Goal: Information Seeking & Learning: Learn about a topic

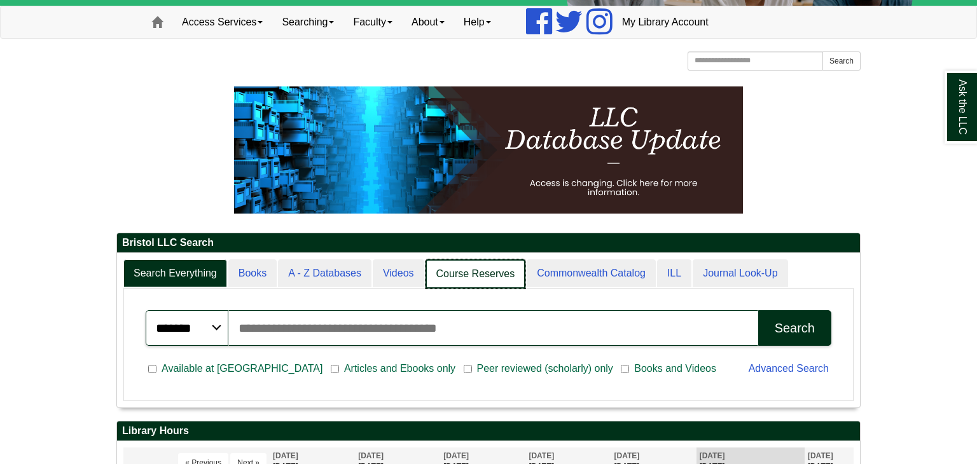
scroll to position [6, 6]
click at [470, 270] on link "Course Reserves" at bounding box center [476, 275] width 100 height 30
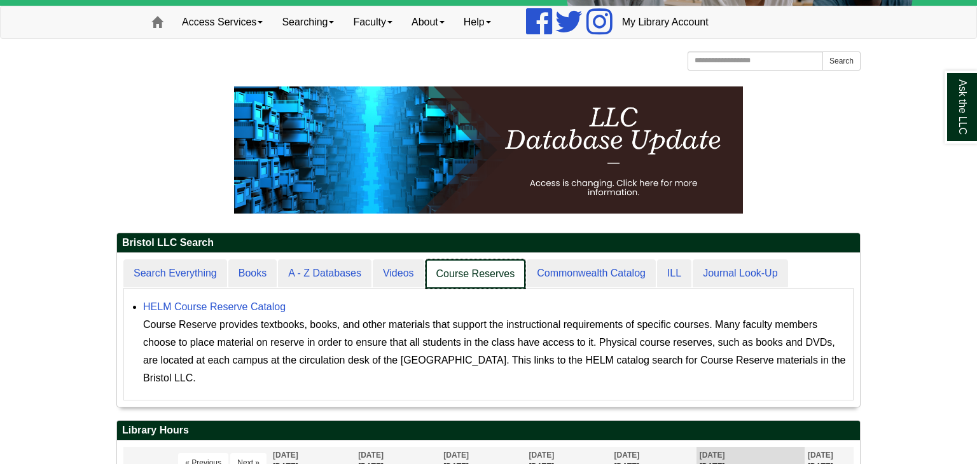
click at [453, 282] on link "Course Reserves" at bounding box center [476, 275] width 100 height 30
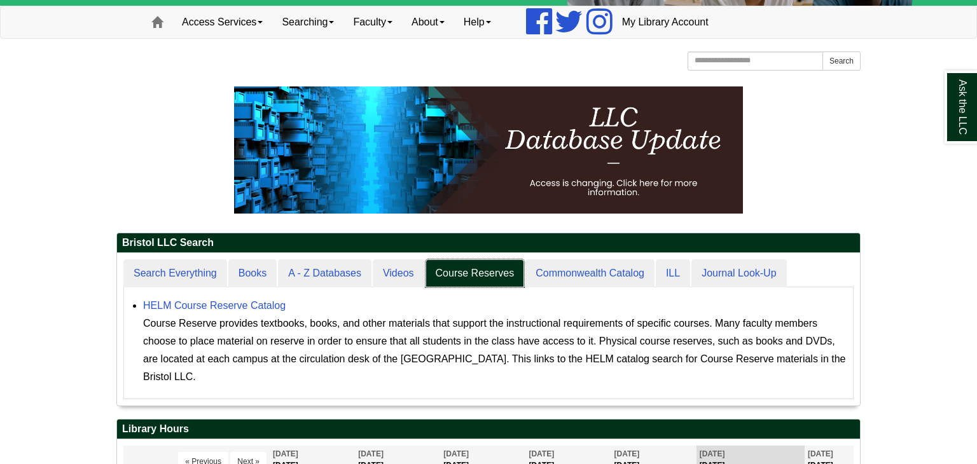
scroll to position [153, 743]
click at [272, 305] on link "HELM Course Reserve Catalog" at bounding box center [214, 305] width 142 height 11
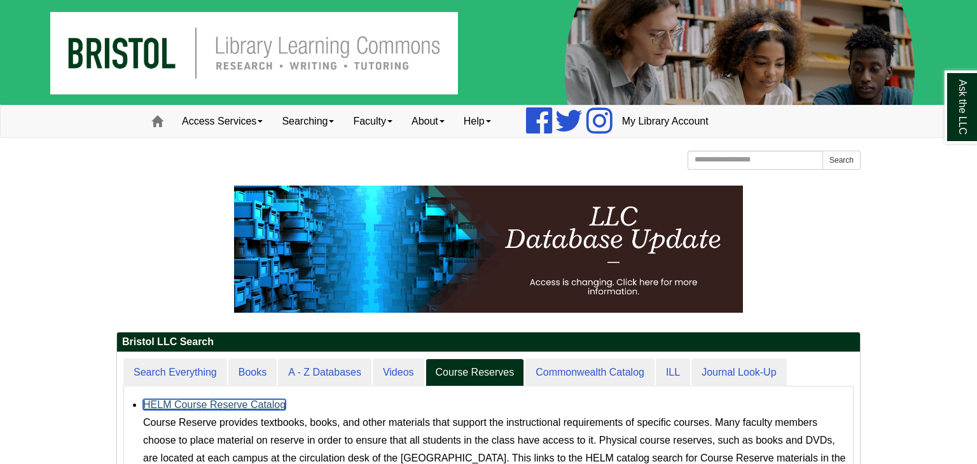
scroll to position [0, 0]
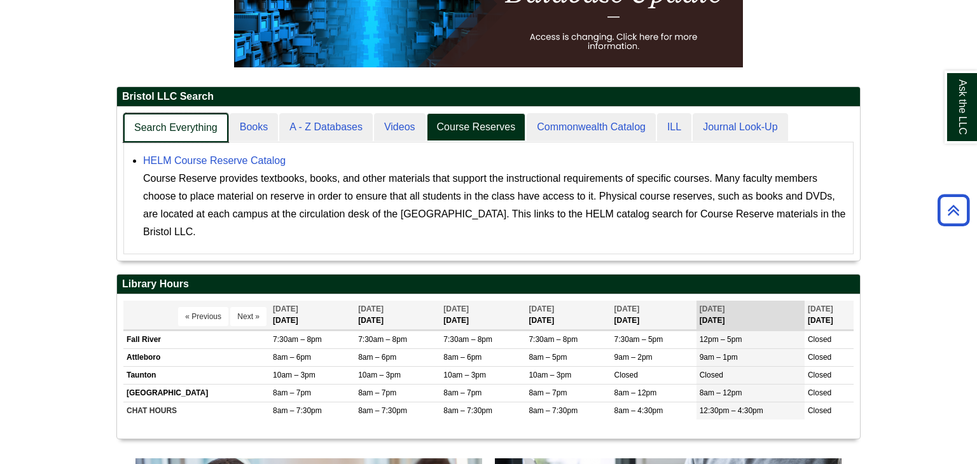
click at [190, 134] on link "Search Everything" at bounding box center [175, 128] width 105 height 30
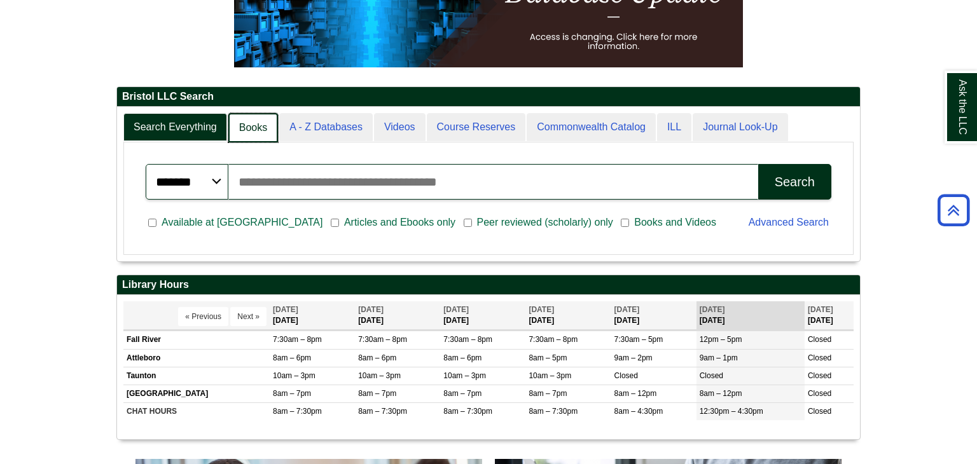
click at [253, 119] on link "Books" at bounding box center [253, 128] width 50 height 30
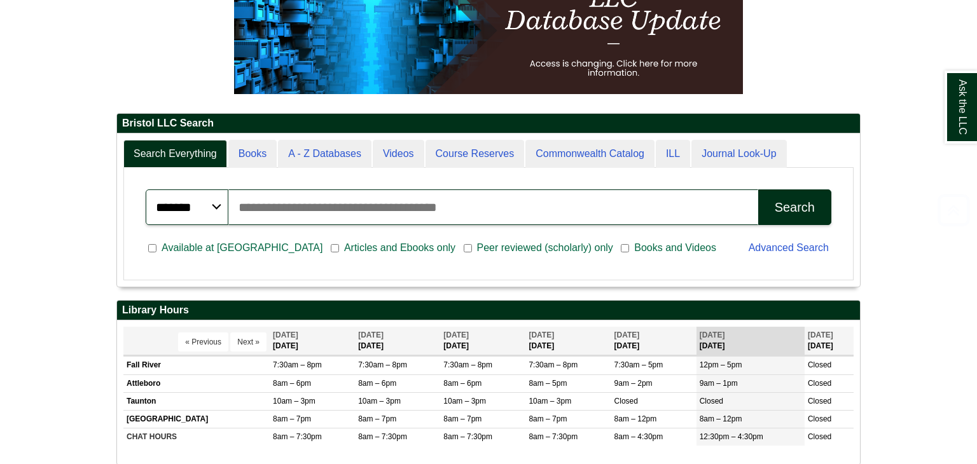
scroll to position [218, 0]
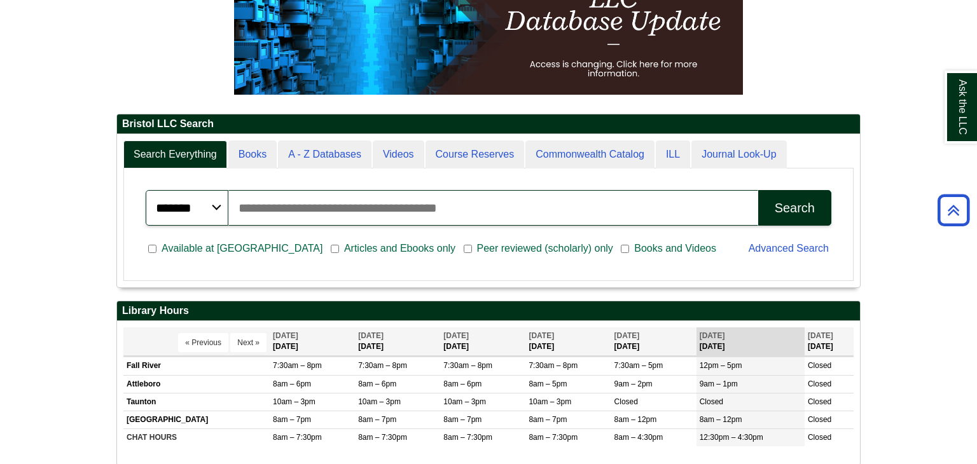
click at [400, 215] on input "Search articles, books, journals & more" at bounding box center [493, 208] width 530 height 36
click at [339, 247] on span "Articles and Ebooks only" at bounding box center [399, 248] width 121 height 15
click at [336, 192] on input "Search articles, books, journals & more" at bounding box center [493, 208] width 530 height 36
type input "**********"
click at [758, 190] on button "Search" at bounding box center [794, 208] width 73 height 36
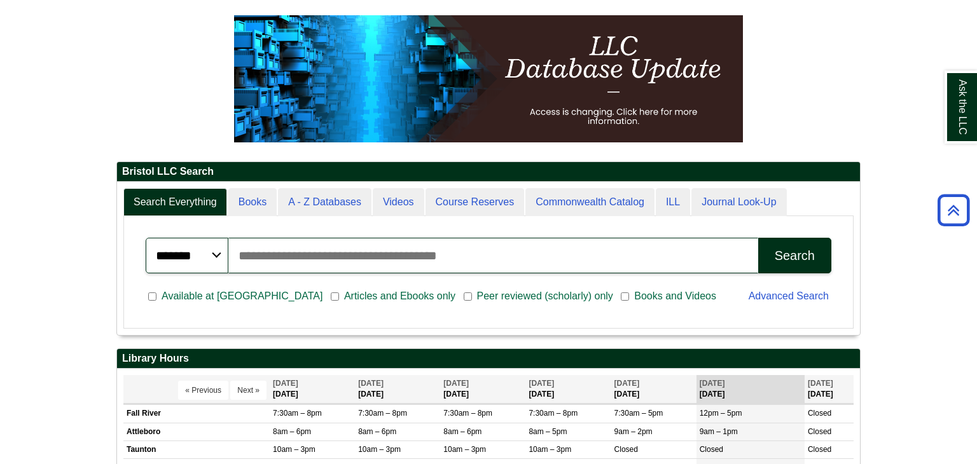
scroll to position [6, 6]
click at [478, 202] on link "Course Reserves" at bounding box center [475, 202] width 99 height 29
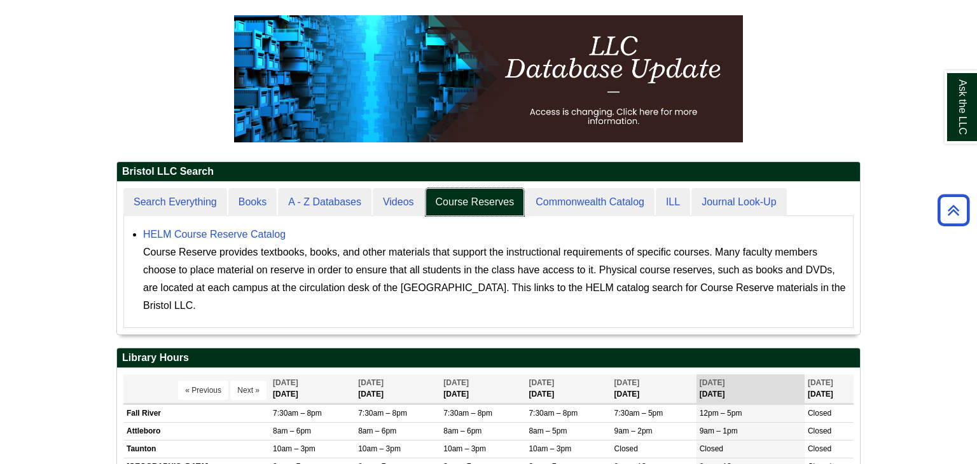
click at [478, 202] on link "Course Reserves" at bounding box center [475, 202] width 99 height 29
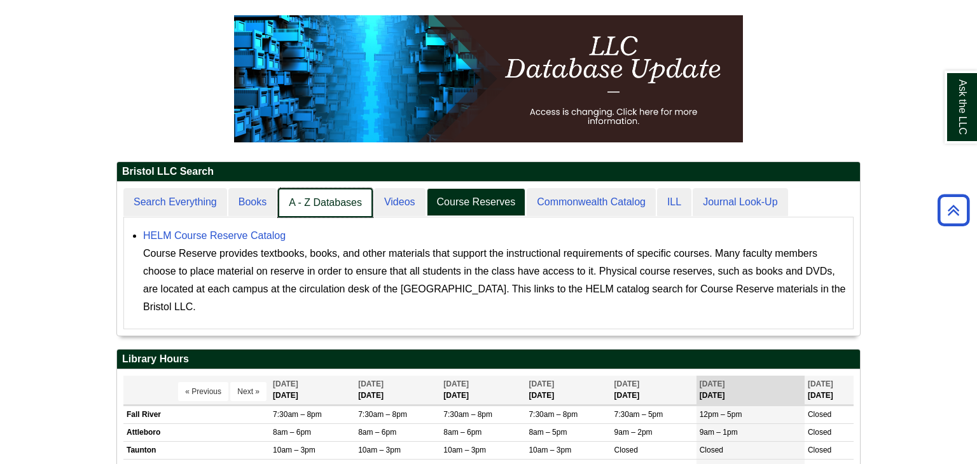
click at [300, 190] on link "A - Z Databases" at bounding box center [325, 203] width 95 height 30
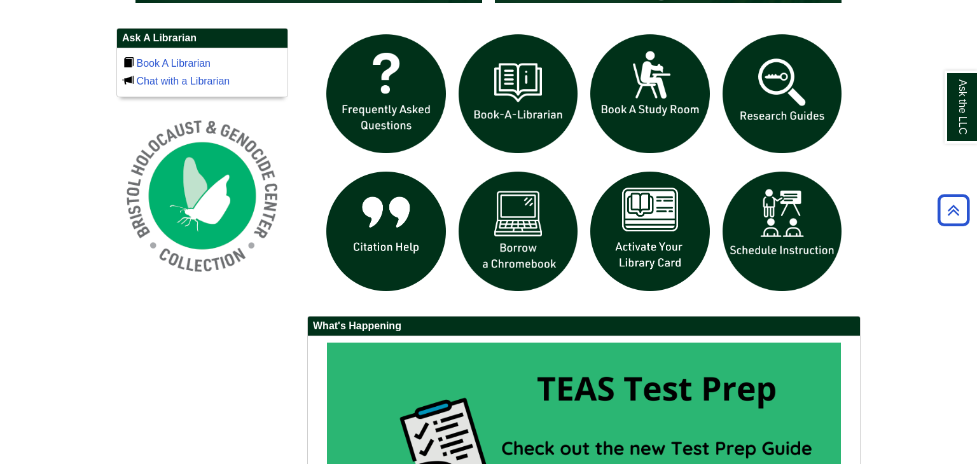
scroll to position [841, 0]
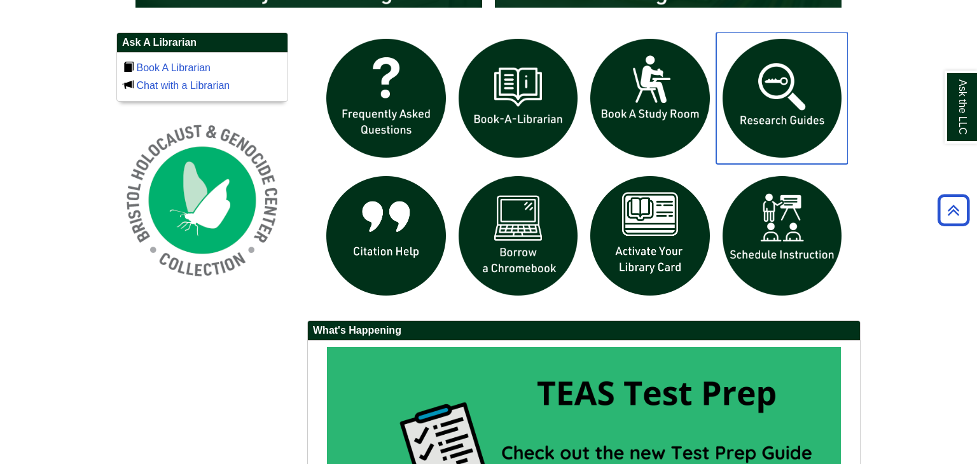
click at [796, 104] on img "slideshow" at bounding box center [782, 98] width 132 height 132
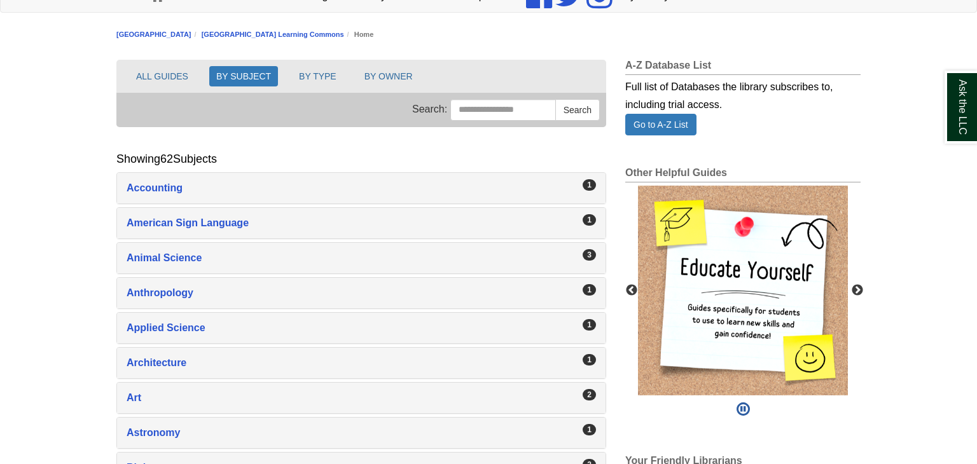
scroll to position [127, 0]
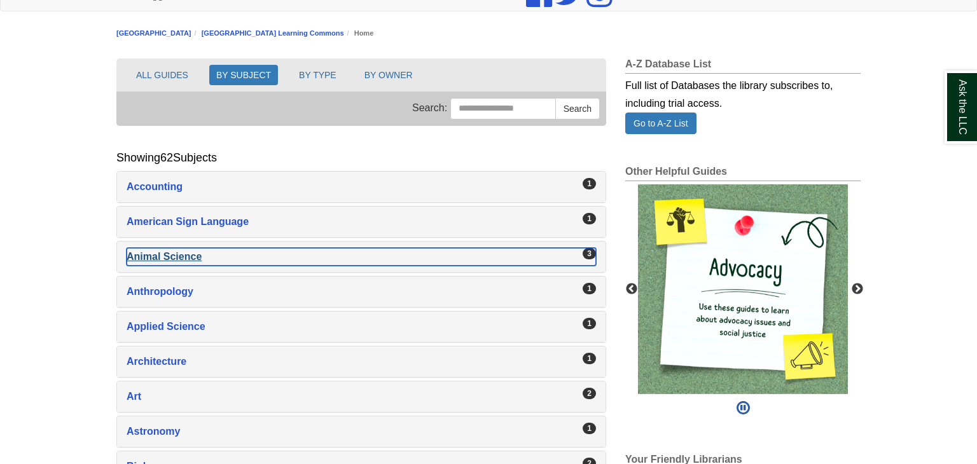
click at [161, 254] on div "Animal Science , 3 guides" at bounding box center [361, 257] width 469 height 18
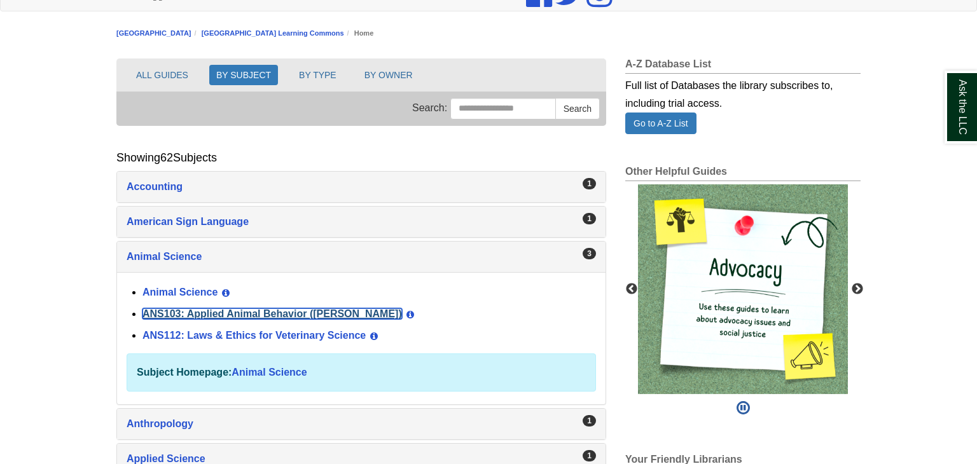
click at [206, 314] on link "ANS103: Applied Animal Behavior ([PERSON_NAME])" at bounding box center [272, 313] width 260 height 11
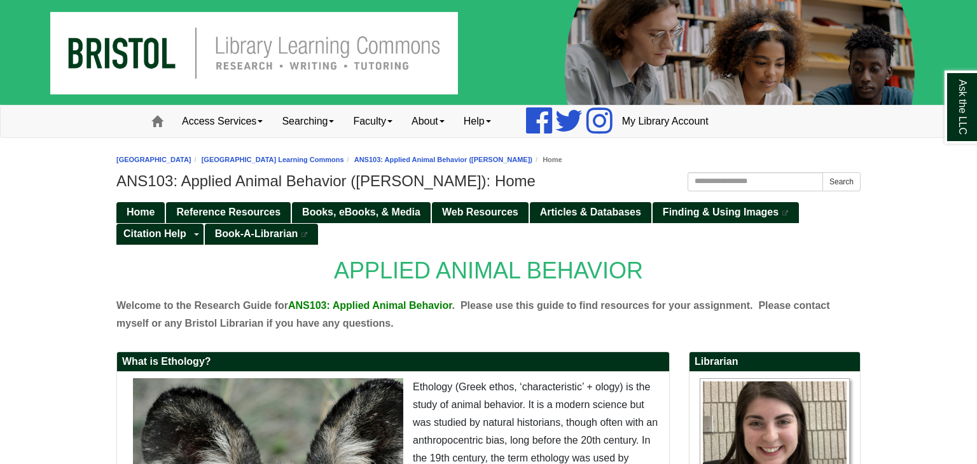
scroll to position [74, 0]
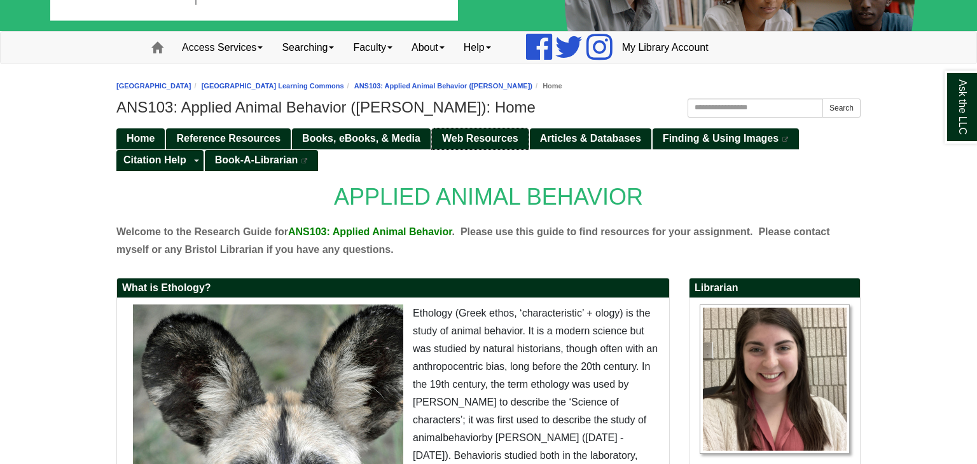
click at [487, 133] on span "Web Resources" at bounding box center [480, 138] width 76 height 11
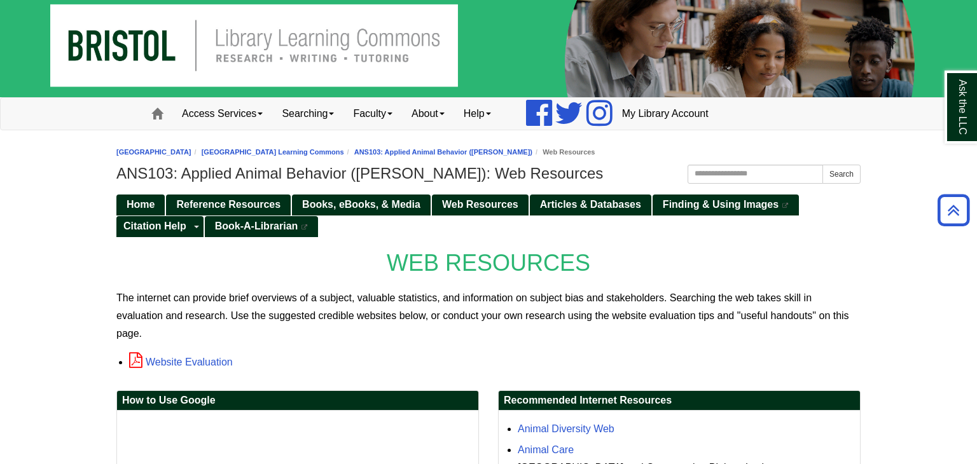
scroll to position [3, 0]
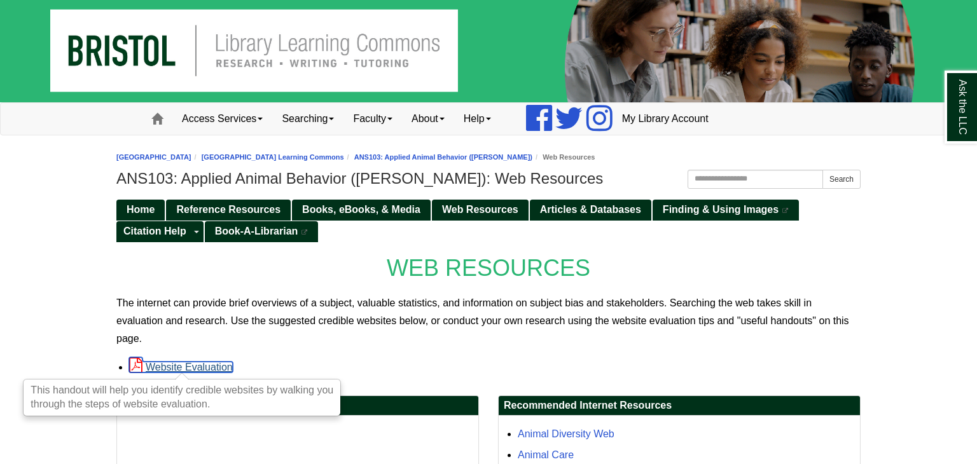
click at [204, 364] on link "Website Evaluation" at bounding box center [181, 367] width 104 height 11
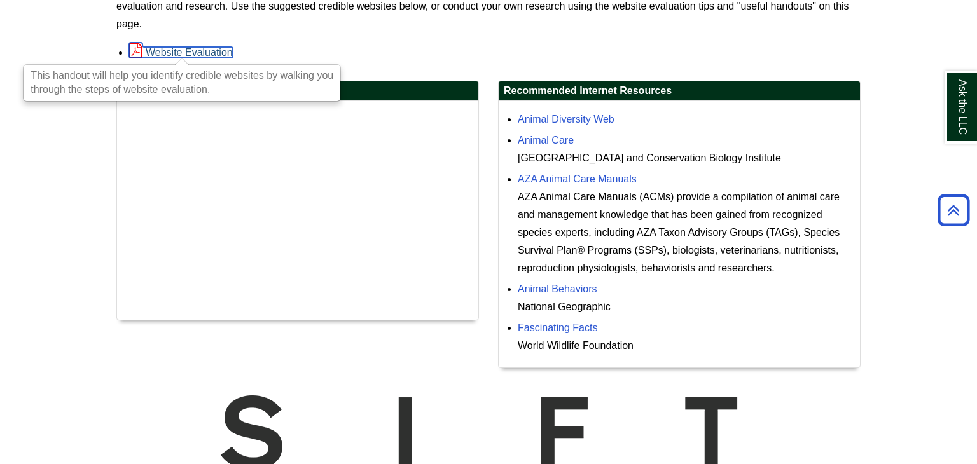
scroll to position [317, 0]
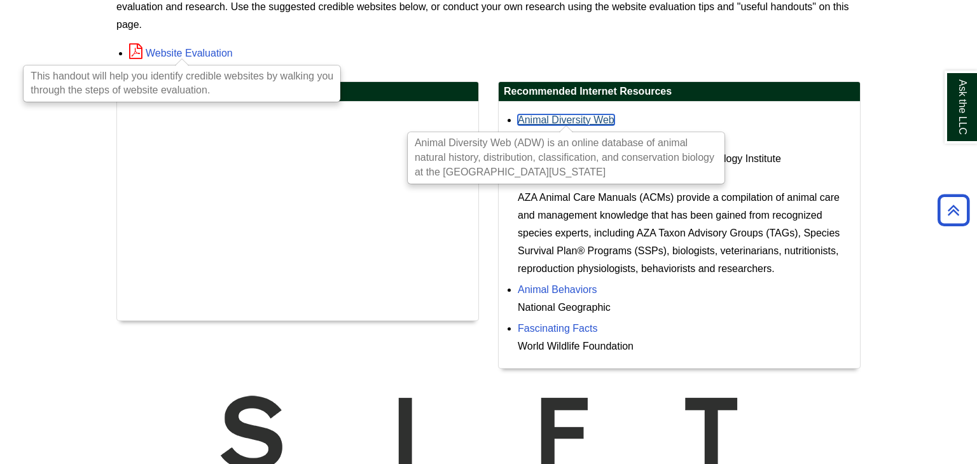
click at [583, 118] on link "Animal Diversity Web" at bounding box center [566, 119] width 97 height 11
